Goal: Transaction & Acquisition: Purchase product/service

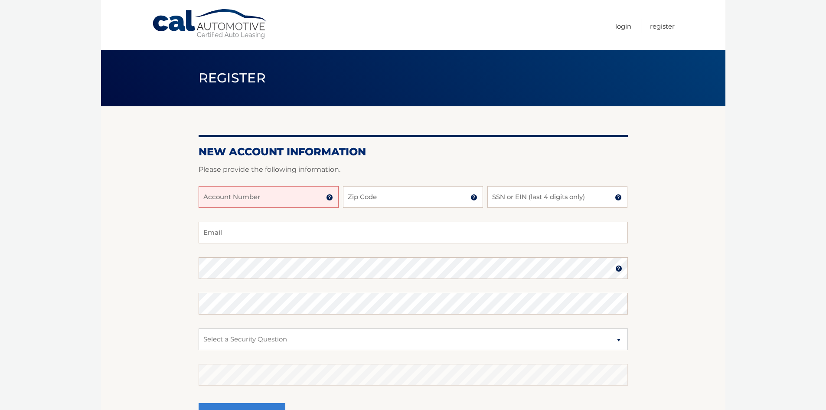
click at [238, 197] on input "Account Number" at bounding box center [269, 197] width 140 height 22
type input "44455535359"
click at [360, 192] on input "Zip Code" at bounding box center [413, 197] width 140 height 22
type input "33460"
click at [517, 197] on input "SSN or EIN (last 4 digits only)" at bounding box center [557, 197] width 140 height 22
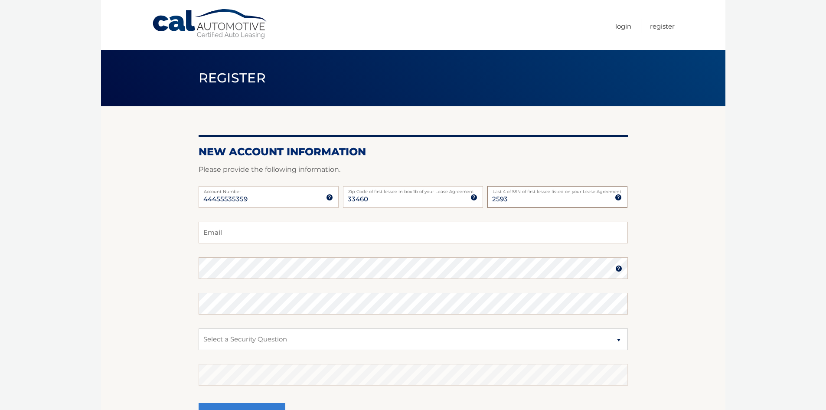
type input "2593"
click at [254, 234] on input "Email" at bounding box center [413, 232] width 429 height 22
type input "dkill21333@aol.com"
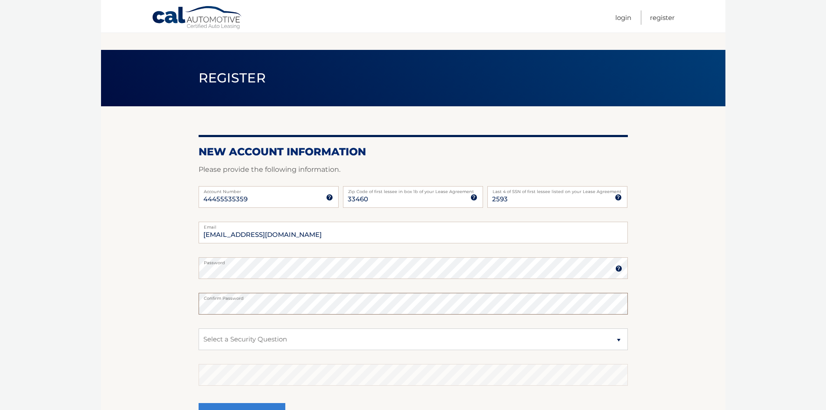
scroll to position [101, 0]
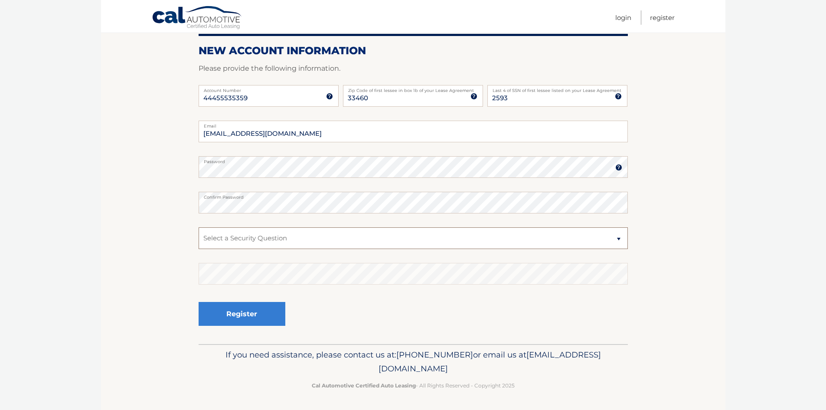
click at [248, 239] on select "Select a Security Question What was the name of your elementary school? What is…" at bounding box center [413, 238] width 429 height 22
select select "2"
click at [199, 227] on select "Select a Security Question What was the name of your elementary school? What is…" at bounding box center [413, 238] width 429 height 22
click at [241, 315] on button "Register" at bounding box center [242, 314] width 87 height 24
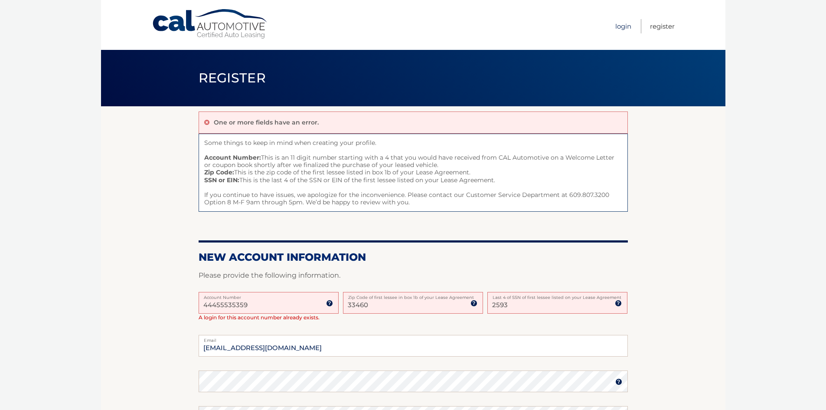
click at [623, 28] on link "Login" at bounding box center [623, 26] width 16 height 14
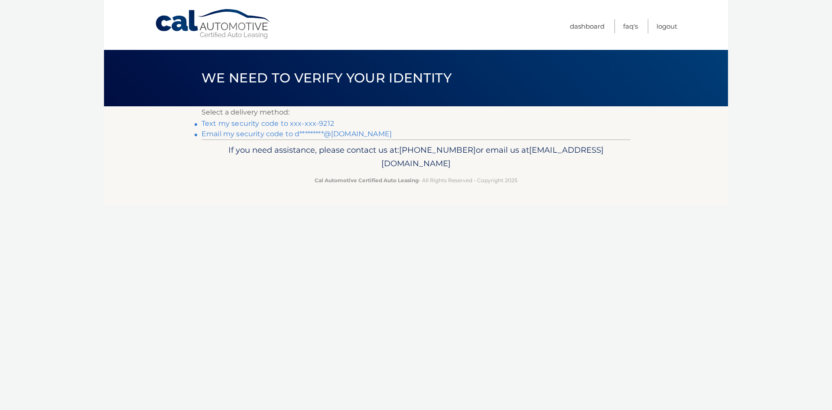
click at [290, 124] on link "Text my security code to xxx-xxx-9212" at bounding box center [268, 123] width 133 height 8
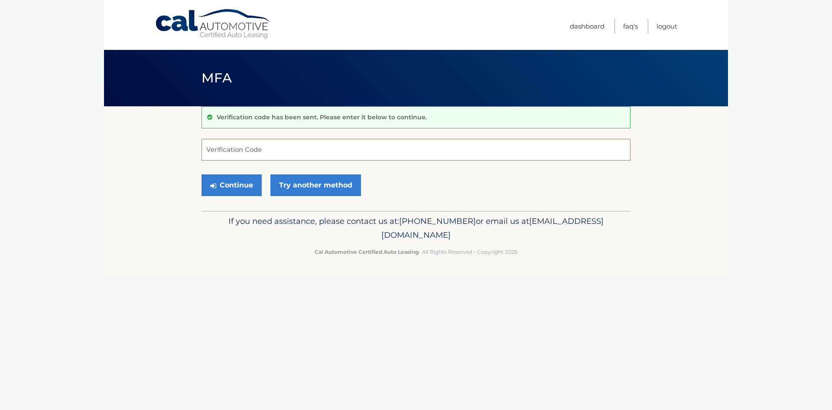
click at [277, 149] on input "Verification Code" at bounding box center [416, 150] width 429 height 22
type input "254048"
click at [236, 189] on button "Continue" at bounding box center [232, 185] width 60 height 22
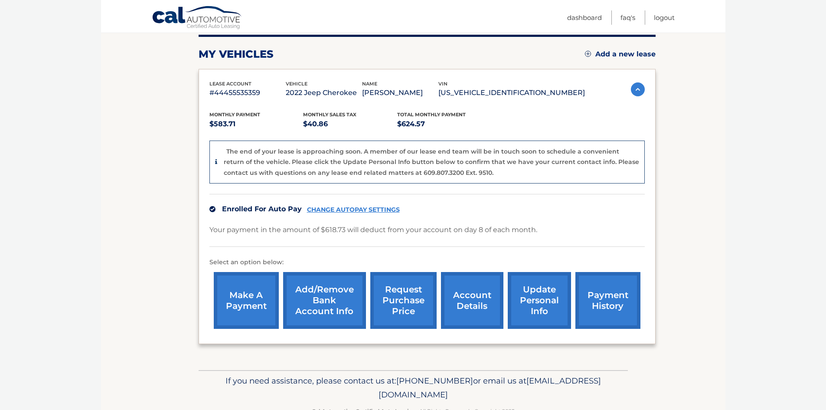
scroll to position [130, 0]
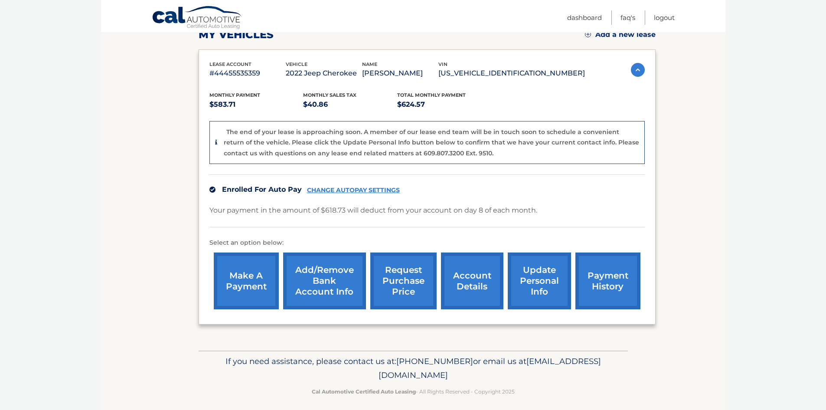
click at [239, 274] on link "make a payment" at bounding box center [246, 280] width 65 height 57
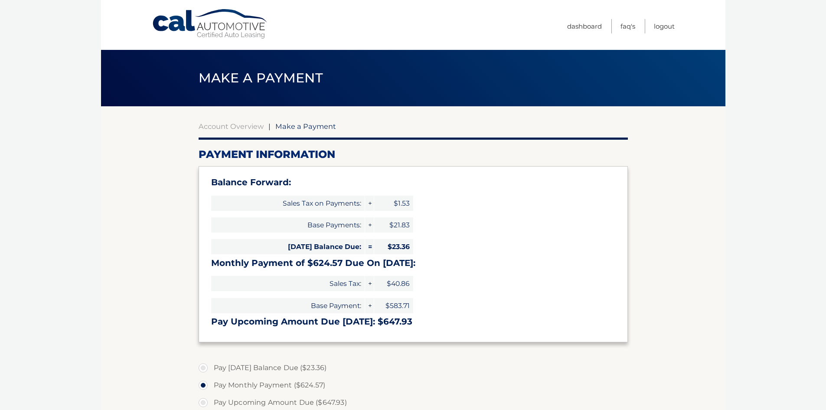
select select "NjkxMjhjMjYtMjc4YS00YjkzLTk5MmItYTNhYWRkNTgwMWY1"
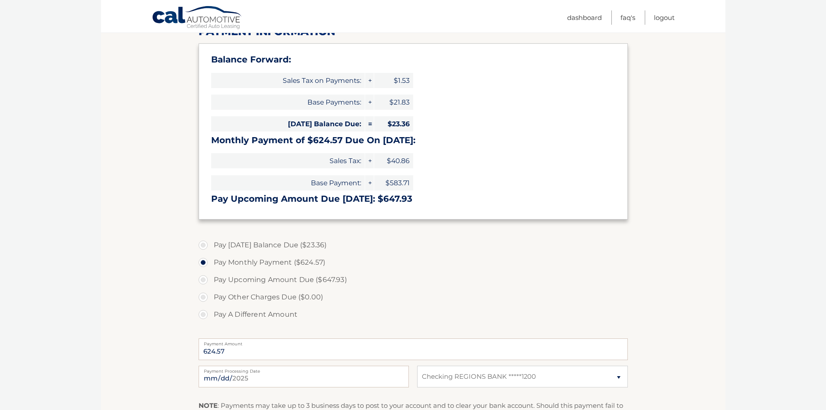
scroll to position [173, 0]
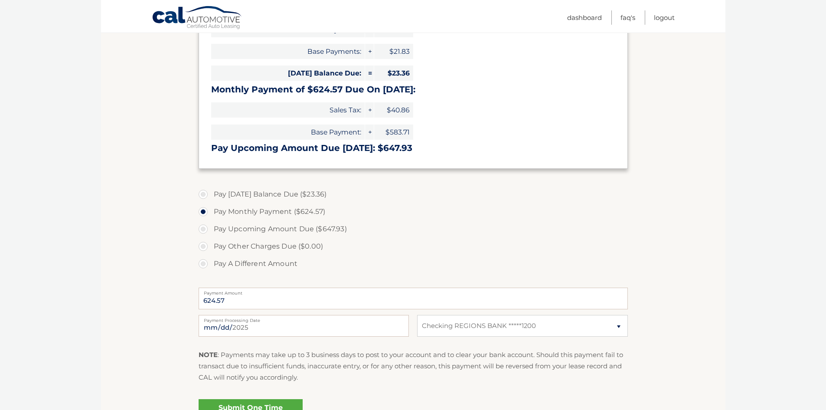
click at [204, 195] on label "Pay [DATE] Balance Due ($23.36)" at bounding box center [413, 194] width 429 height 17
click at [204, 195] on input "Pay [DATE] Balance Due ($23.36)" at bounding box center [206, 193] width 9 height 14
radio input "true"
type input "23.36"
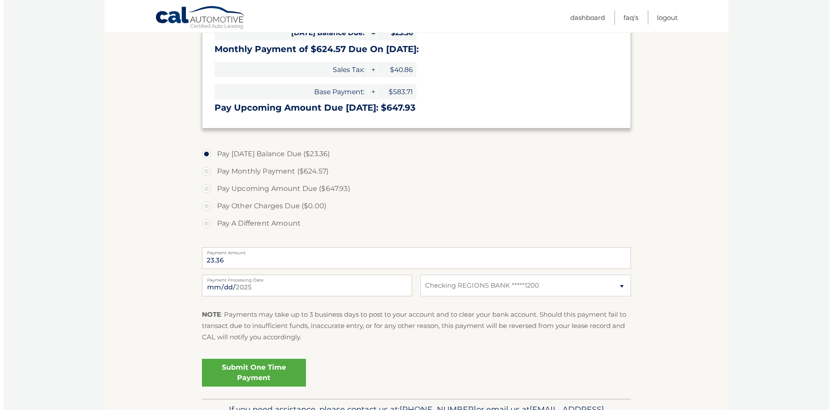
scroll to position [268, 0]
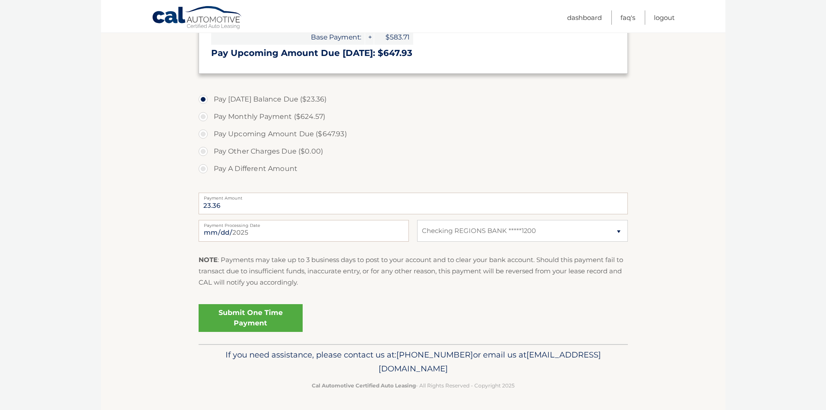
click at [254, 318] on link "Submit One Time Payment" at bounding box center [251, 318] width 104 height 28
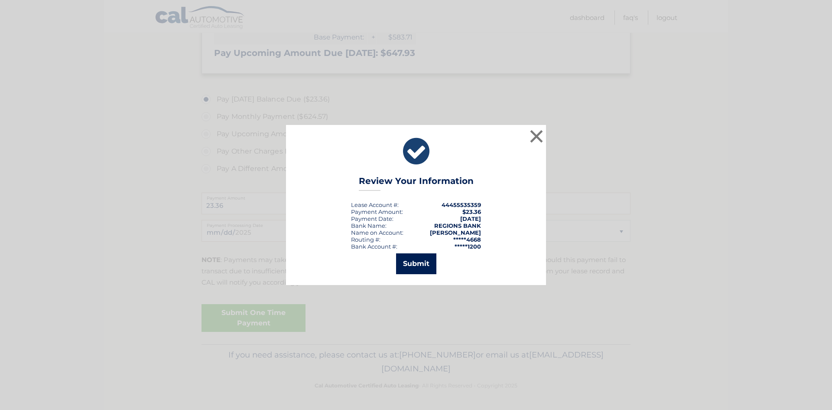
click at [419, 272] on button "Submit" at bounding box center [416, 263] width 40 height 21
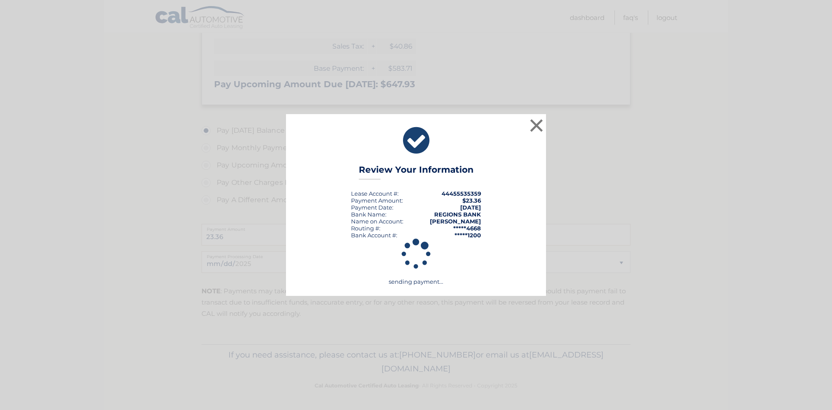
scroll to position [237, 0]
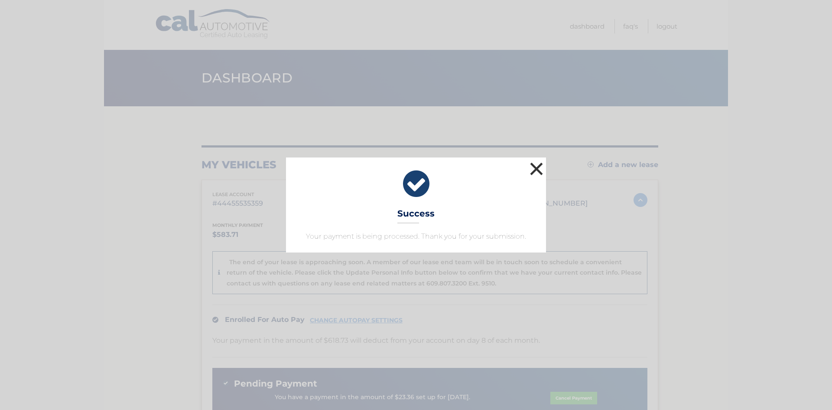
click at [537, 169] on button "×" at bounding box center [536, 168] width 17 height 17
